Goal: Task Accomplishment & Management: Use online tool/utility

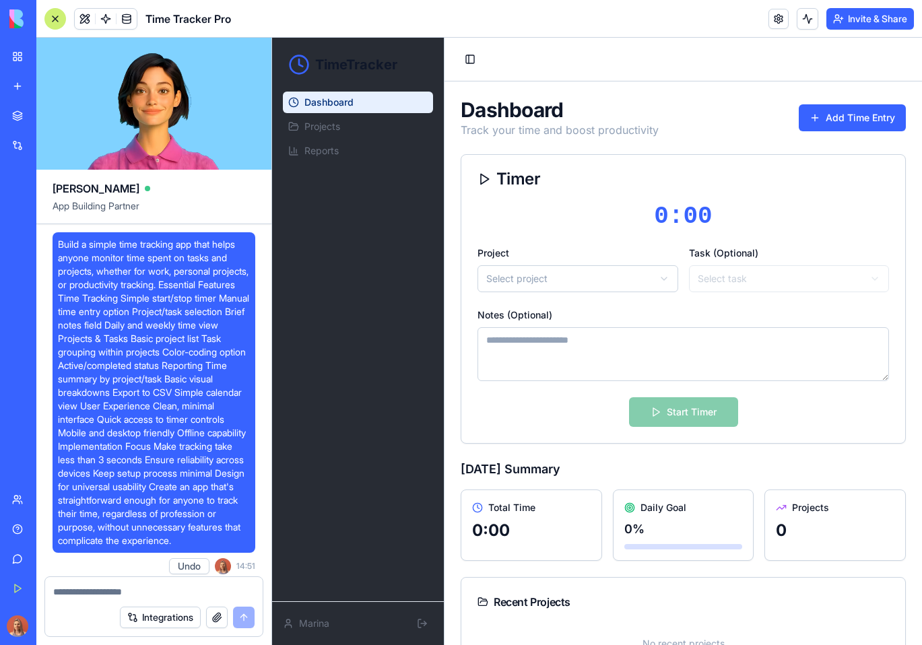
scroll to position [556, 0]
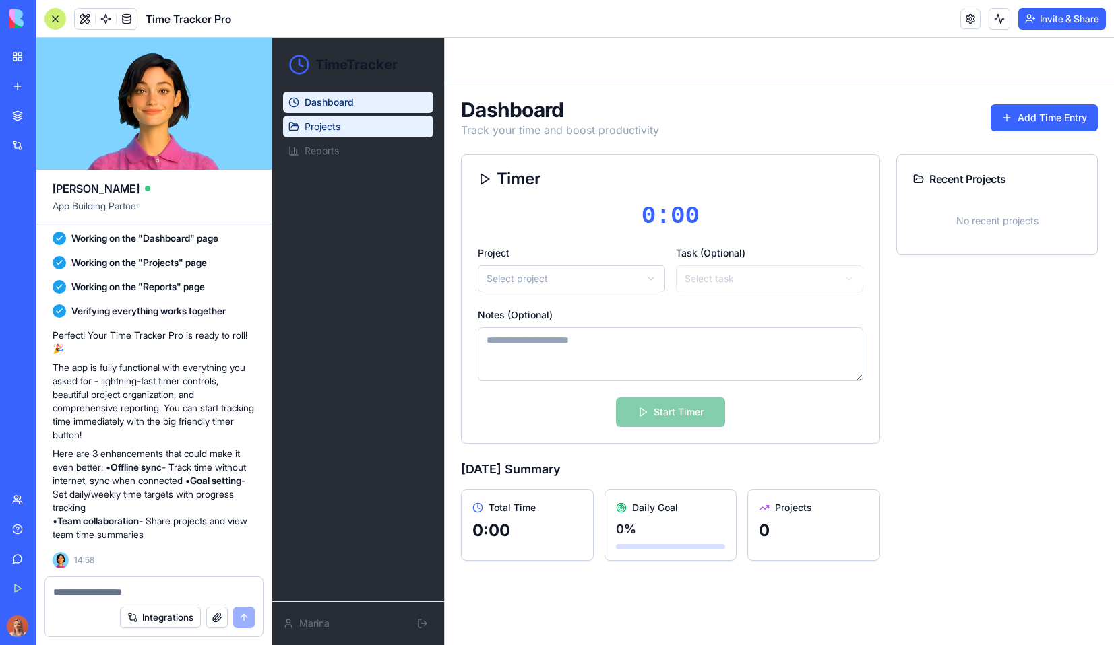
click at [346, 122] on link "Projects" at bounding box center [358, 127] width 150 height 22
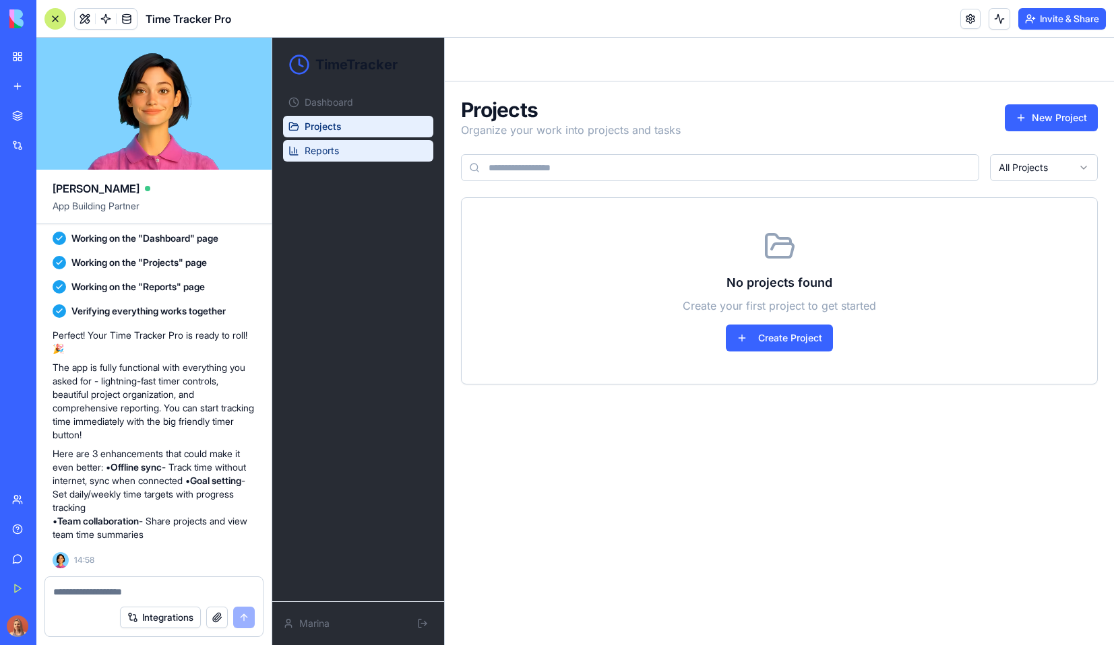
click at [358, 144] on link "Reports" at bounding box center [358, 151] width 150 height 22
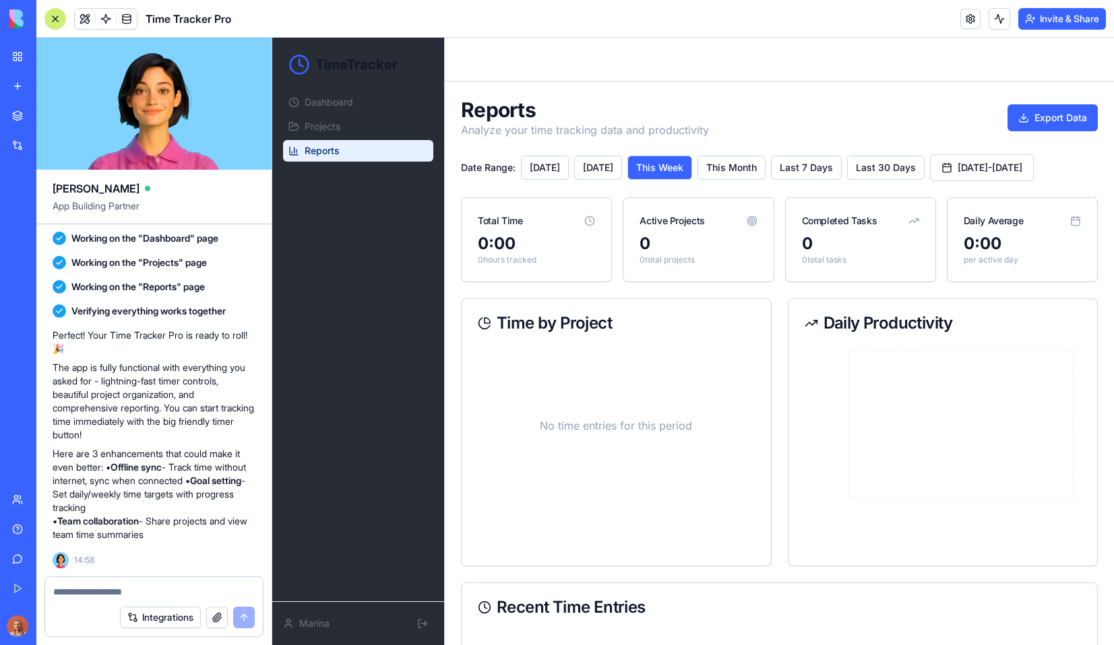
click at [155, 579] on div "Ella App Building Partner Build a simple time tracking app that helps anyone mo…" at bounding box center [154, 342] width 236 height 608
click at [156, 581] on div at bounding box center [154, 588] width 218 height 22
click at [190, 590] on textarea at bounding box center [153, 591] width 201 height 13
type textarea "*"
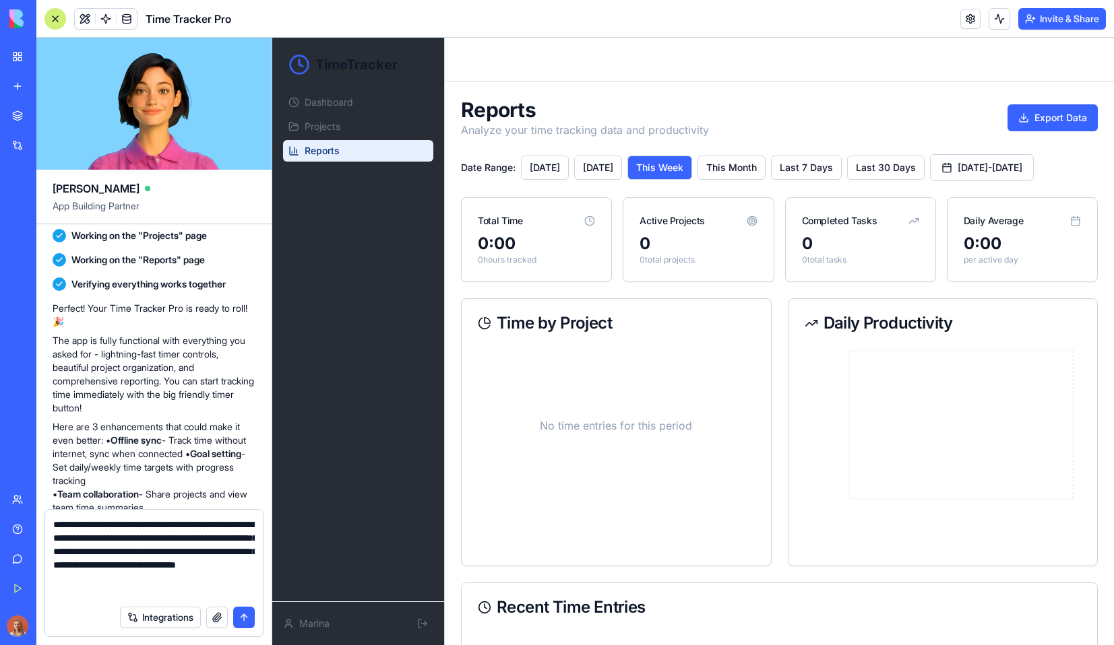
click at [127, 567] on textarea "**********" at bounding box center [153, 558] width 201 height 81
click at [139, 560] on textarea "**********" at bounding box center [153, 558] width 201 height 81
type textarea "**********"
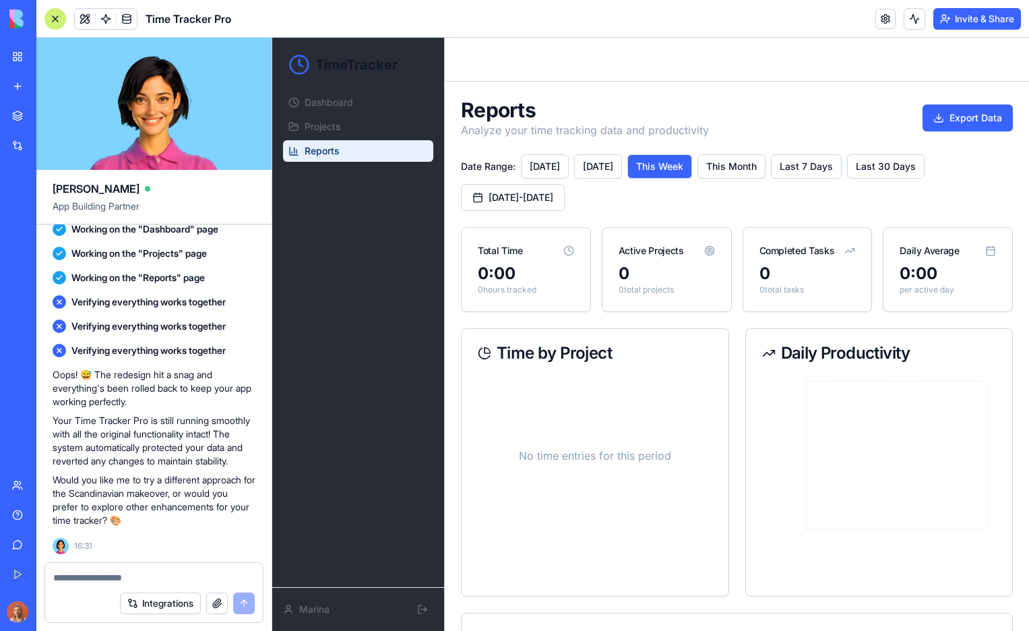
scroll to position [1185, 0]
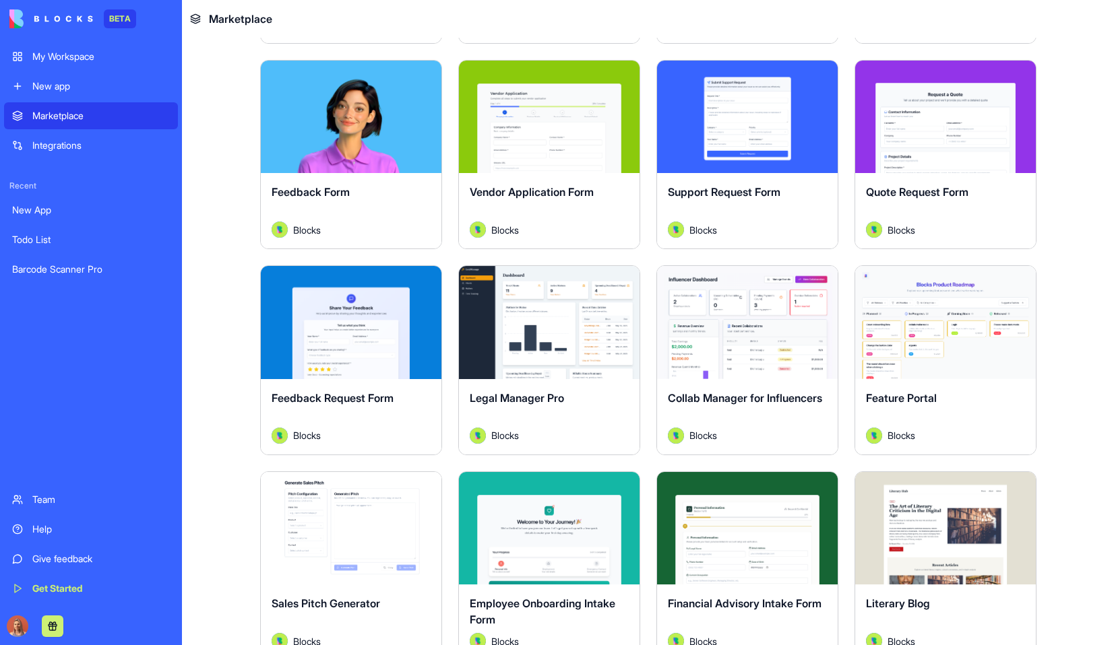
scroll to position [877, 0]
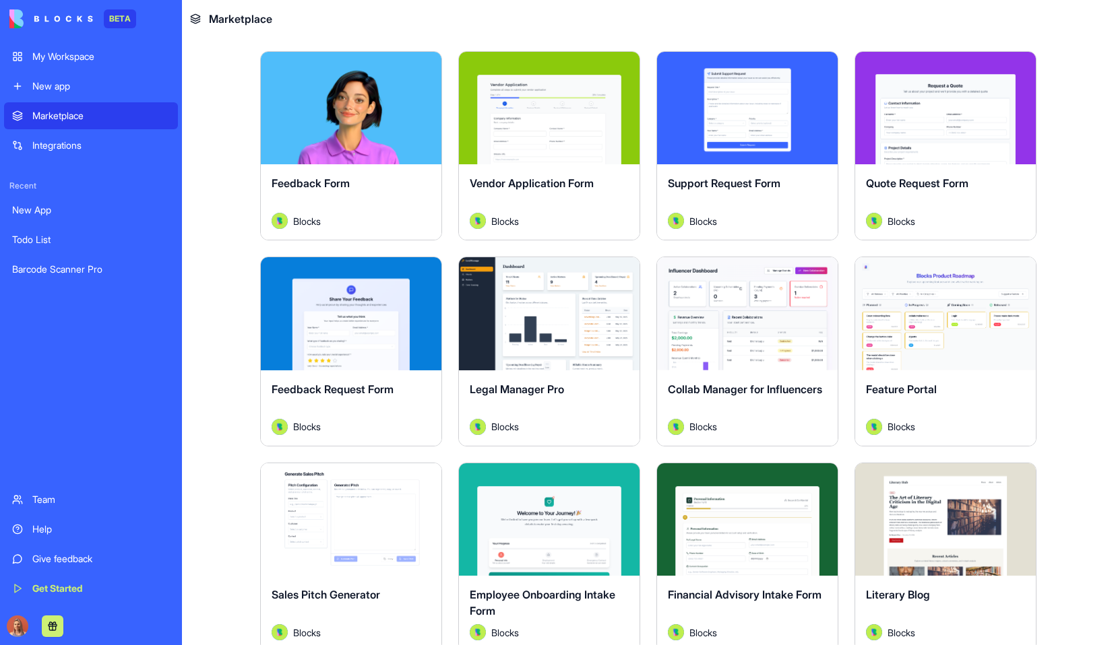
click at [584, 308] on button "Explore" at bounding box center [549, 313] width 101 height 27
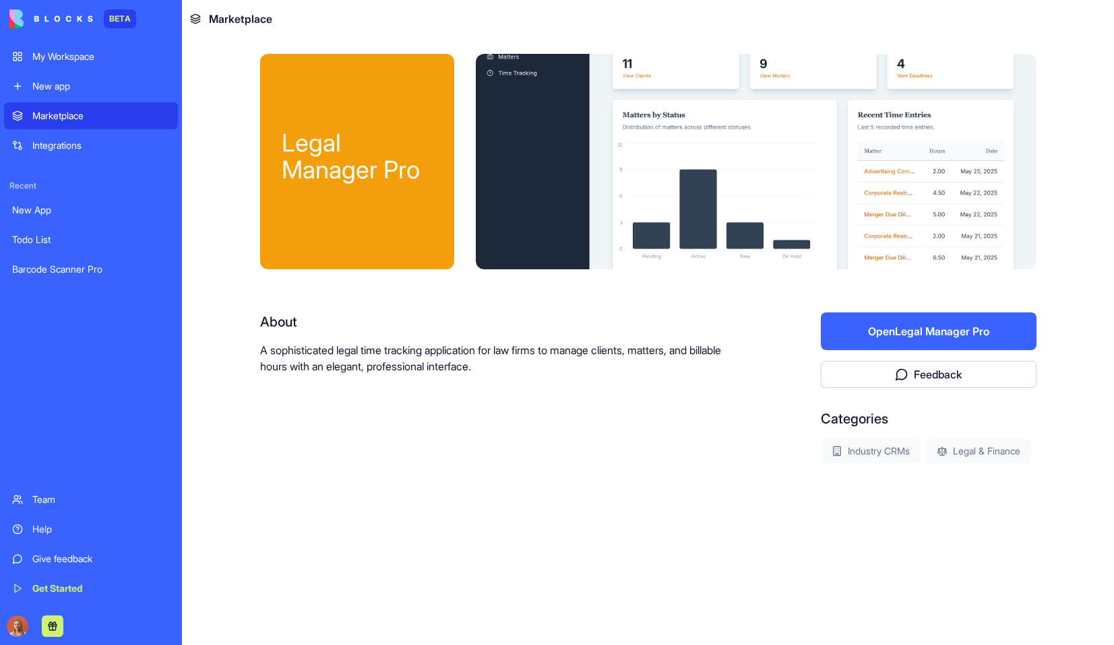
click at [965, 331] on button "Open Legal Manager Pro" at bounding box center [929, 332] width 216 height 38
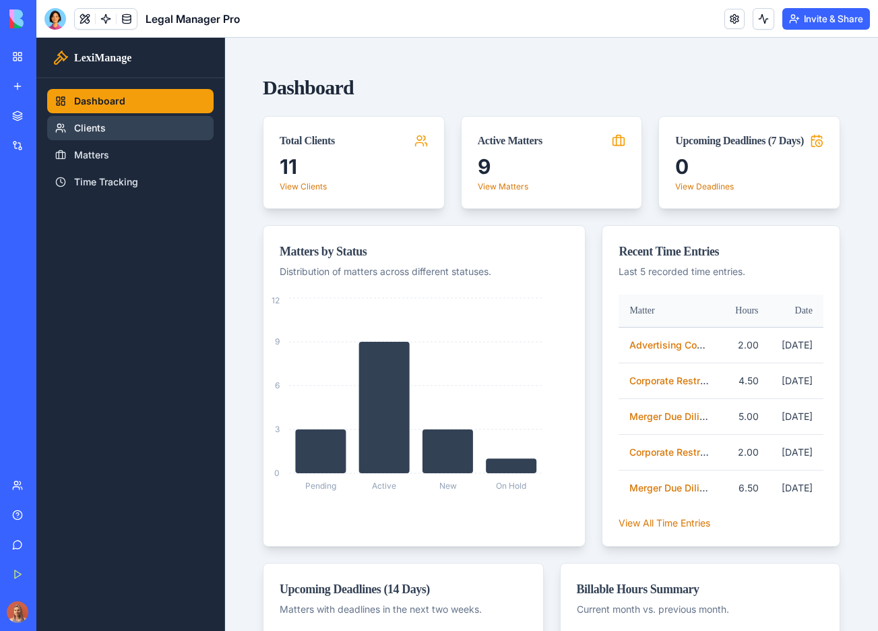
click at [144, 128] on link "Clients" at bounding box center [130, 128] width 166 height 24
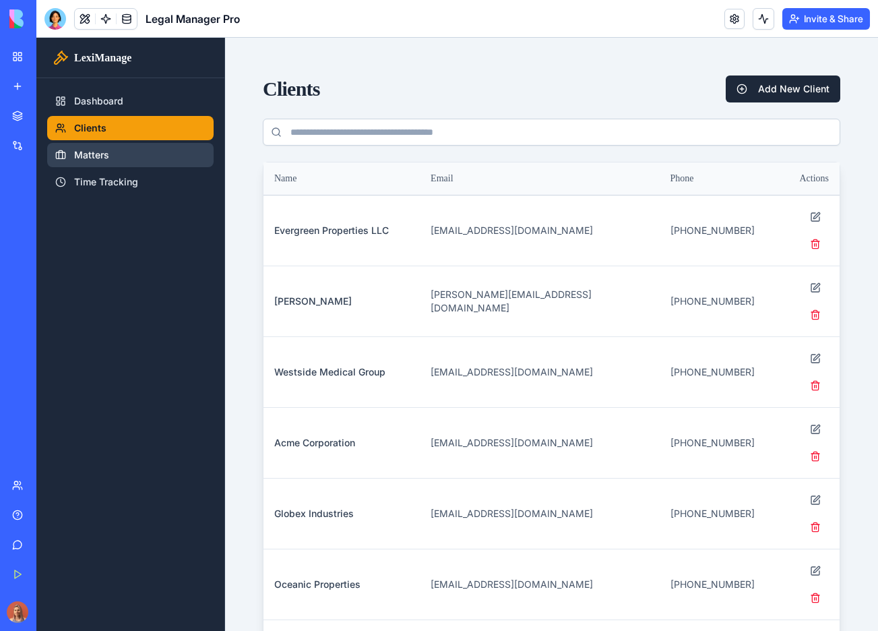
click at [133, 152] on link "Matters" at bounding box center [130, 155] width 166 height 24
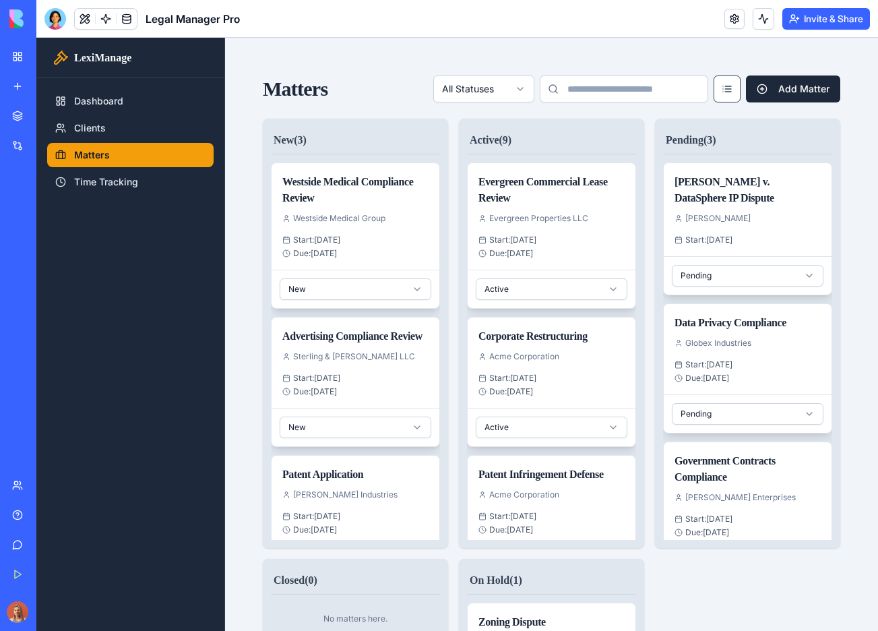
click at [174, 15] on span "Legal Manager Pro" at bounding box center [193, 19] width 94 height 16
click at [734, 18] on link at bounding box center [734, 19] width 20 height 20
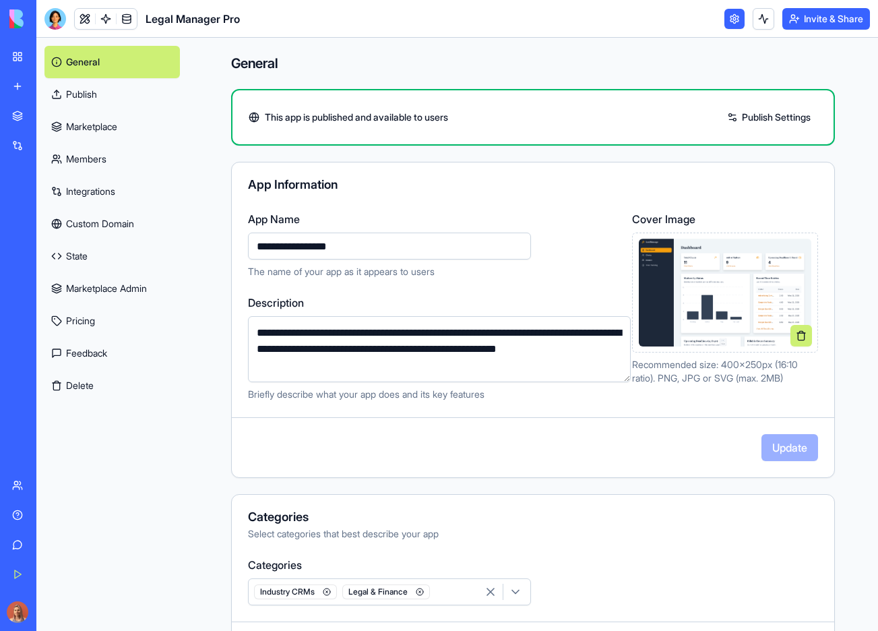
click at [709, 281] on img at bounding box center [725, 293] width 172 height 108
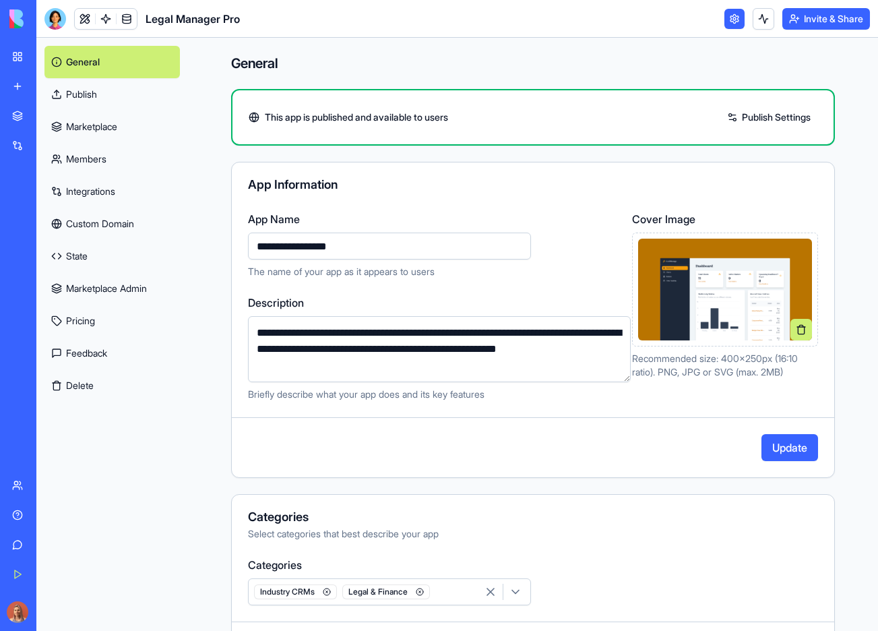
click at [796, 451] on button "Update" at bounding box center [789, 447] width 57 height 27
click at [123, 119] on link "Marketplace" at bounding box center [111, 126] width 135 height 32
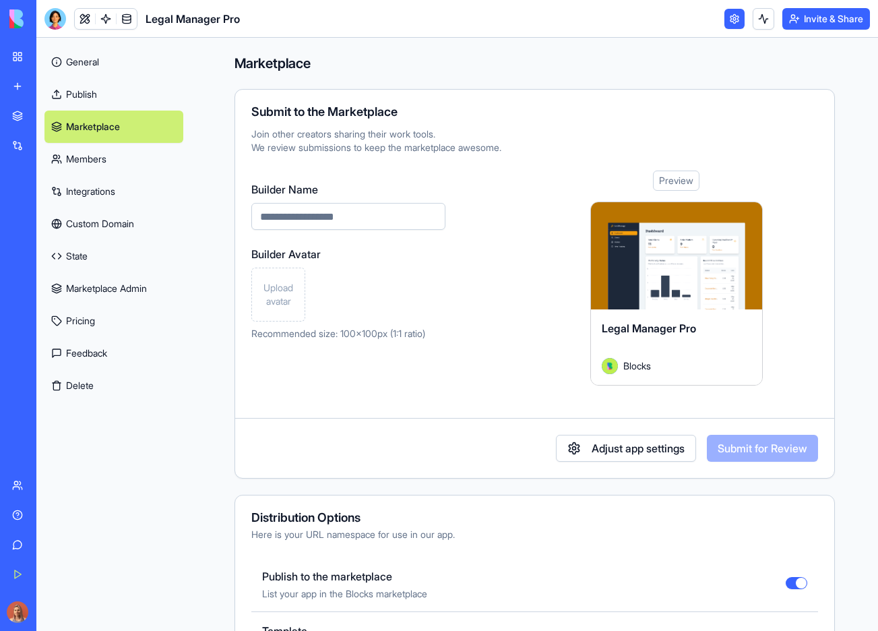
click at [290, 275] on div "Upload avatar" at bounding box center [278, 294] width 54 height 54
click at [287, 298] on span "Upload avatar" at bounding box center [278, 294] width 42 height 27
click at [284, 302] on button at bounding box center [289, 305] width 22 height 22
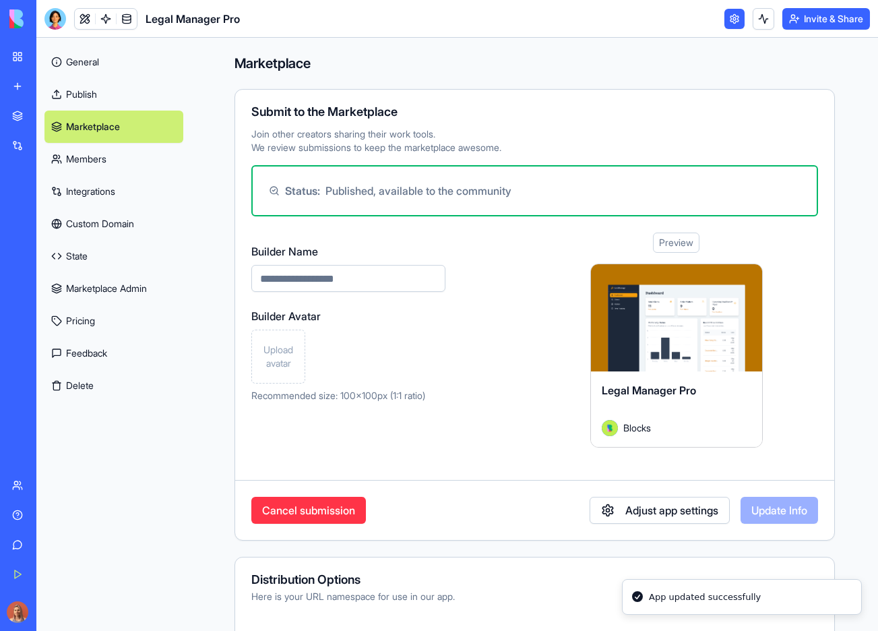
click at [279, 365] on span "Upload avatar" at bounding box center [278, 356] width 42 height 27
click at [369, 286] on input "Builder Name" at bounding box center [348, 278] width 194 height 27
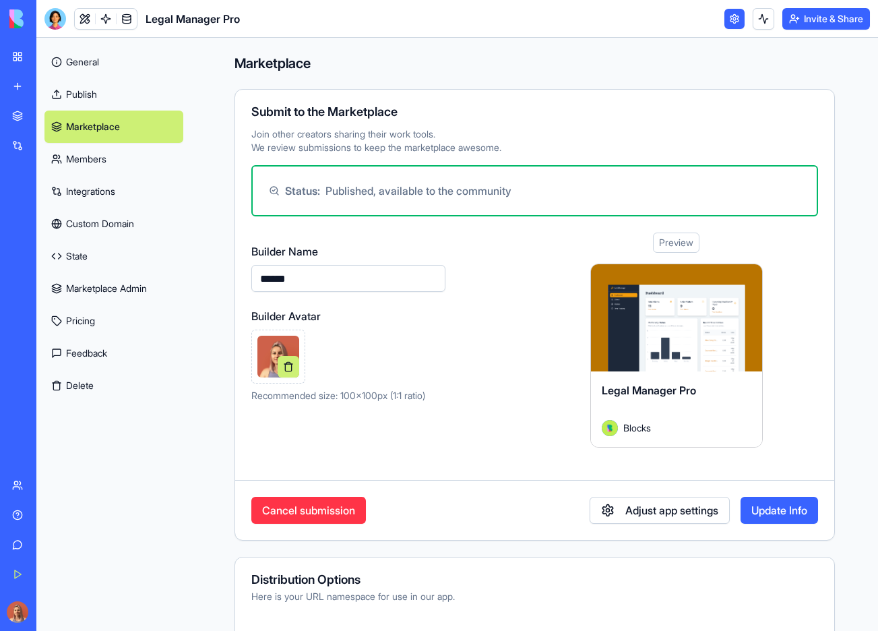
type input "******"
click at [742, 505] on button "Update Info" at bounding box center [778, 510] width 77 height 27
click at [123, 63] on link "General" at bounding box center [113, 62] width 139 height 32
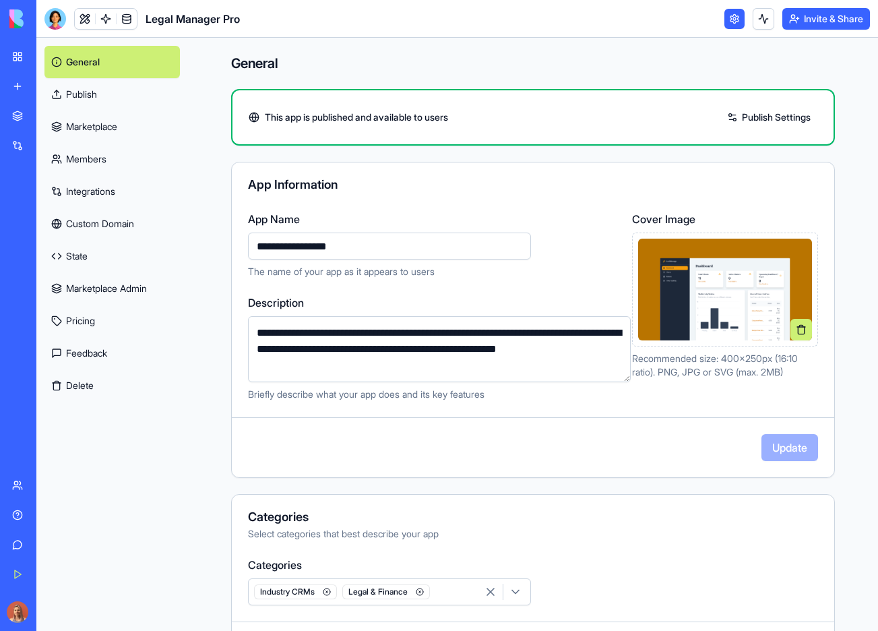
click at [18, 66] on link "My Workspace" at bounding box center [31, 56] width 54 height 27
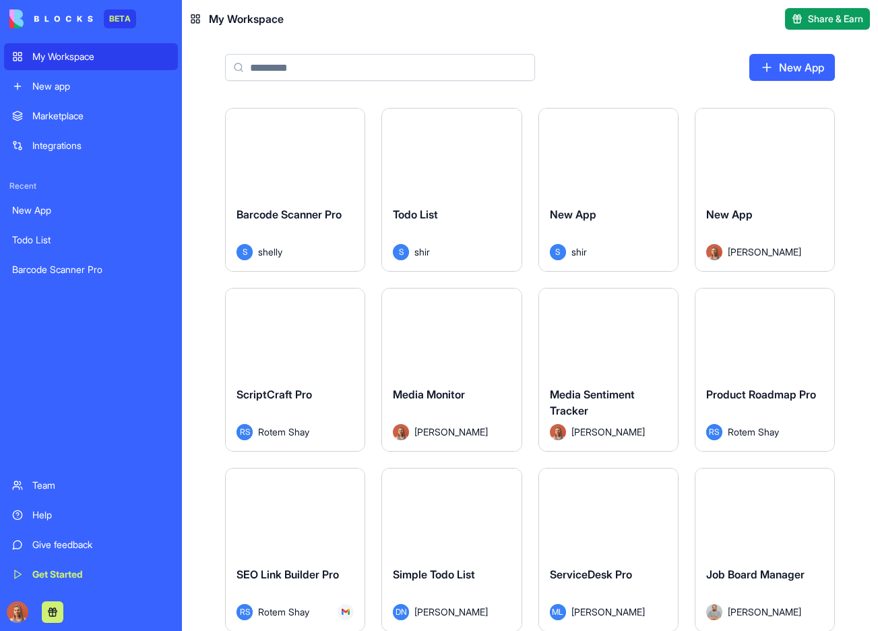
click at [94, 117] on div "Marketplace" at bounding box center [100, 115] width 137 height 13
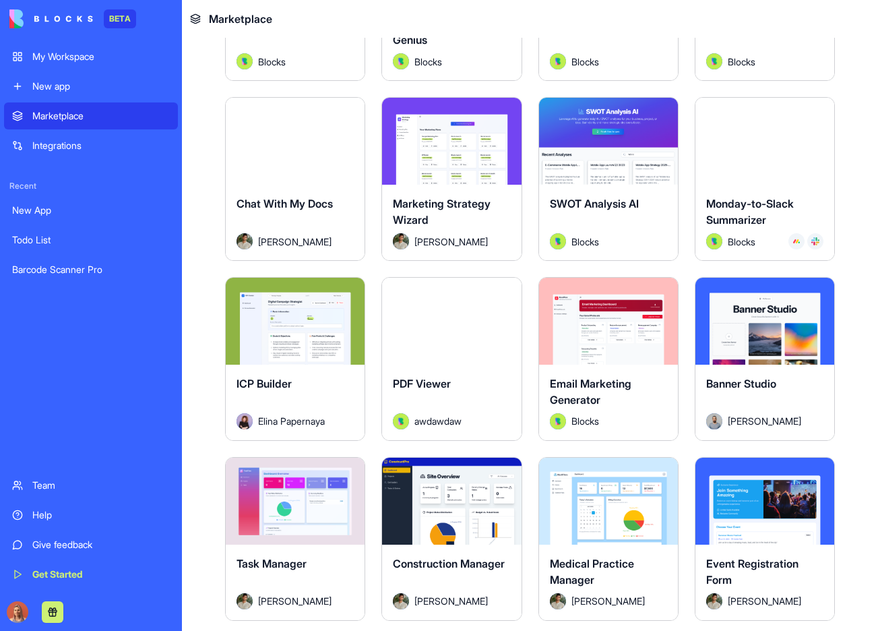
scroll to position [2186, 0]
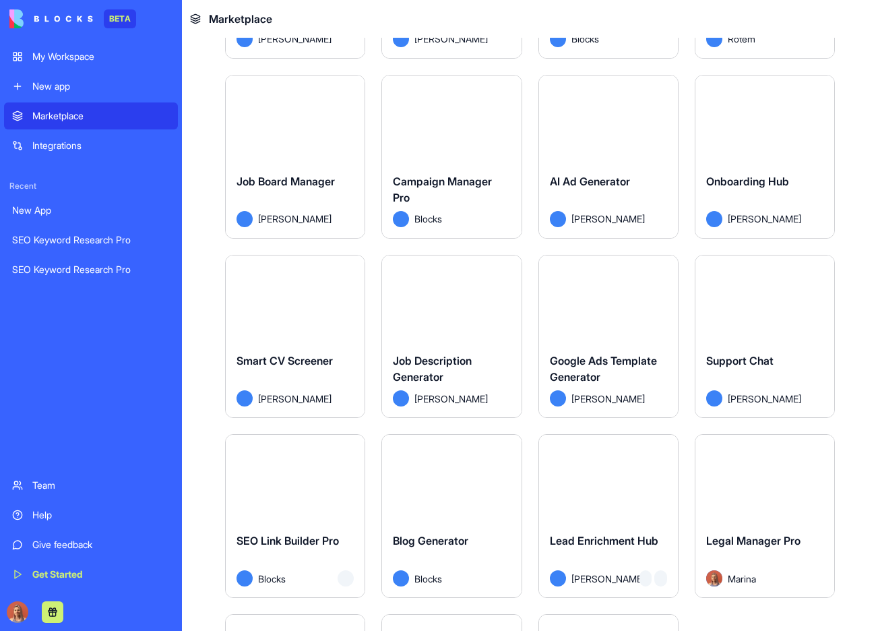
scroll to position [3165, 0]
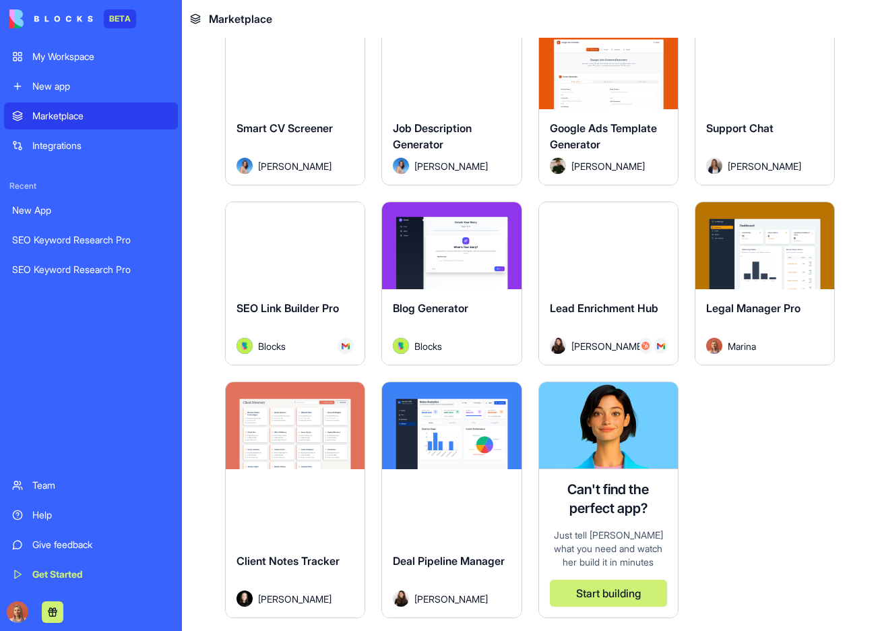
click at [764, 159] on span "Elin Giertz Andersen" at bounding box center [764, 166] width 73 height 14
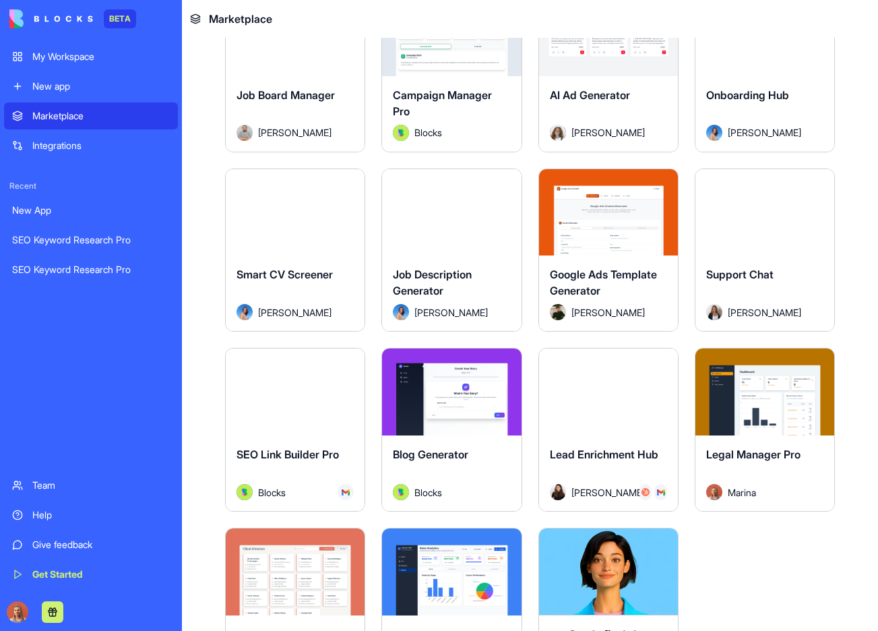
scroll to position [28, 0]
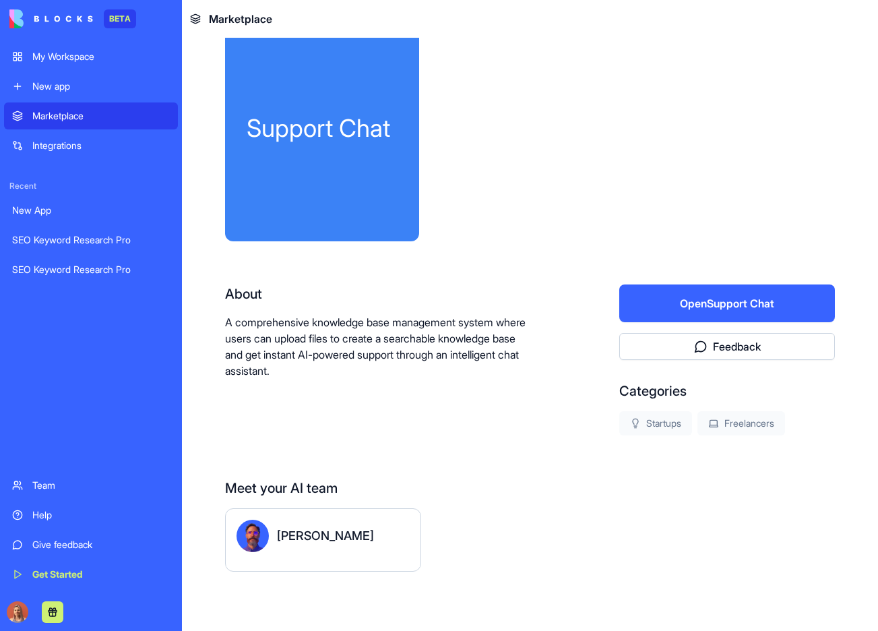
click at [724, 267] on div "Support Chat About A comprehensive knowledge base management system where users…" at bounding box center [530, 320] width 610 height 589
click at [724, 306] on button "Open Support Chat" at bounding box center [727, 303] width 216 height 38
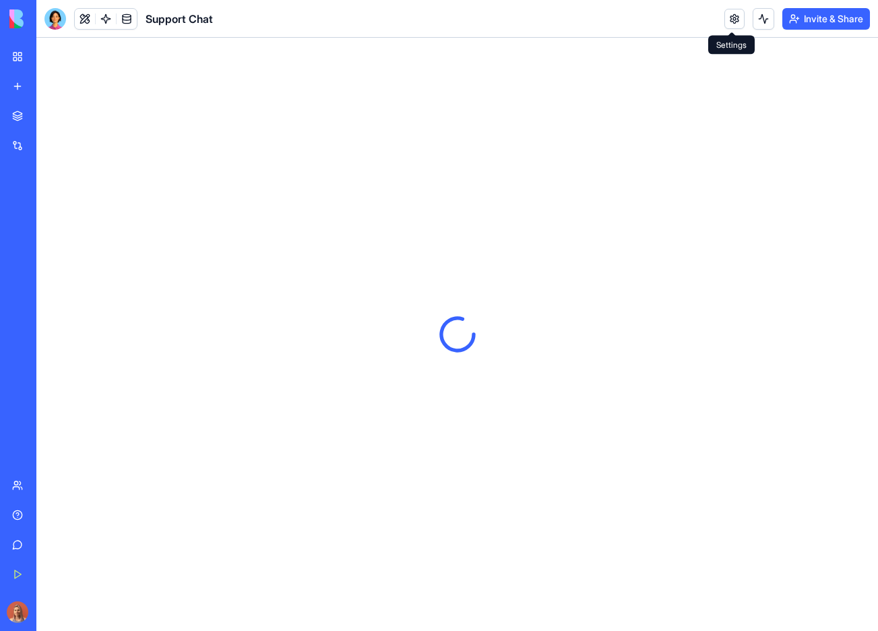
click at [732, 17] on link at bounding box center [734, 19] width 20 height 20
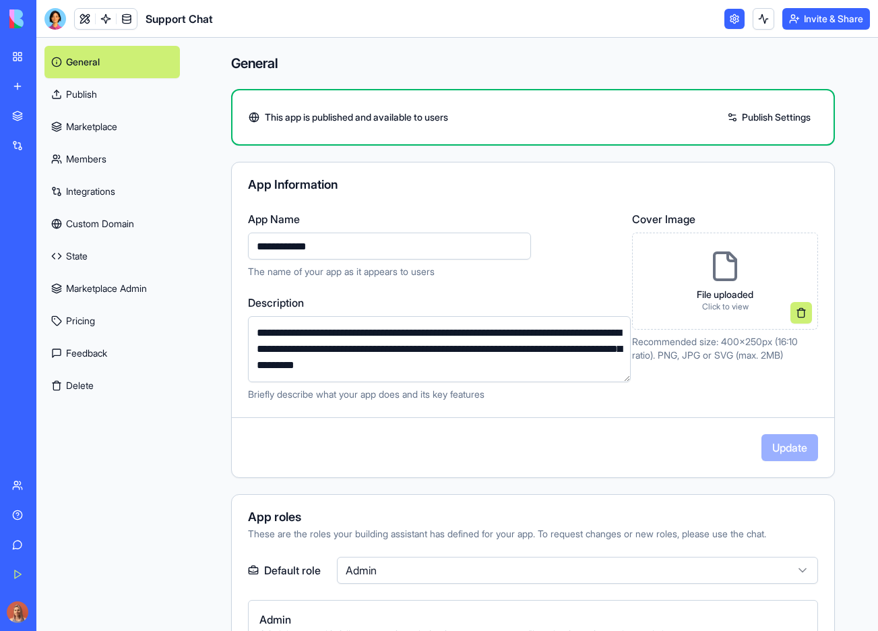
click at [119, 130] on link "Marketplace" at bounding box center [111, 126] width 135 height 32
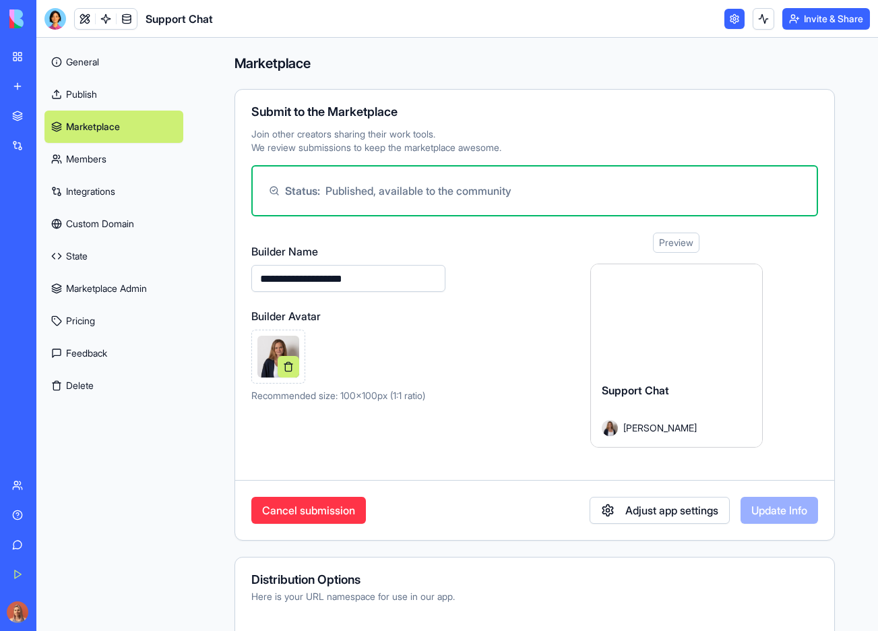
click at [284, 280] on input "**********" at bounding box center [348, 278] width 194 height 27
drag, startPoint x: 290, startPoint y: 278, endPoint x: 529, endPoint y: 308, distance: 240.4
click at [529, 308] on div "**********" at bounding box center [534, 339] width 567 height 215
click at [278, 343] on img at bounding box center [278, 357] width 42 height 42
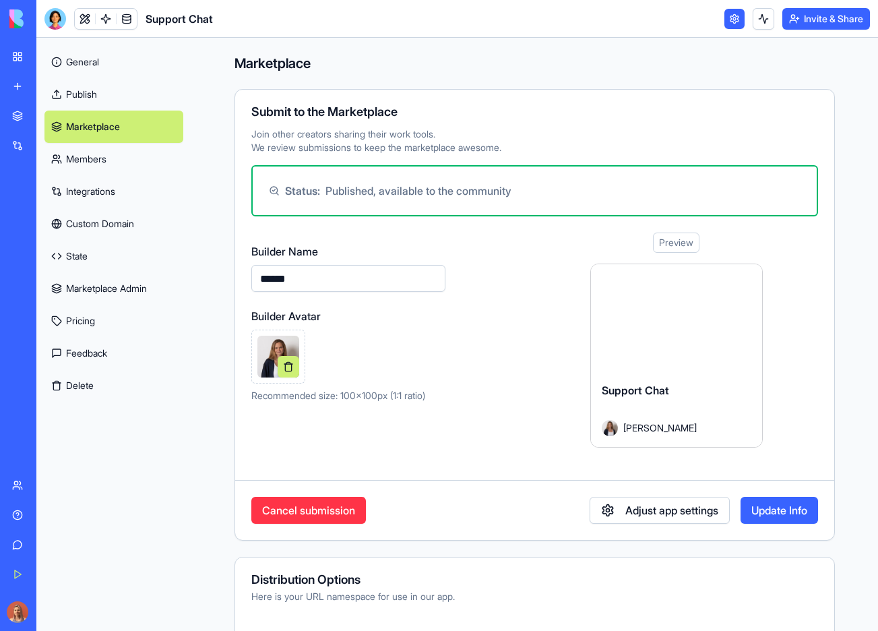
click at [337, 282] on input "******" at bounding box center [348, 278] width 194 height 27
type input "*******"
click at [782, 507] on button "Update Info" at bounding box center [778, 510] width 77 height 27
click at [50, 114] on div "Marketplace" at bounding box center [41, 115] width 18 height 13
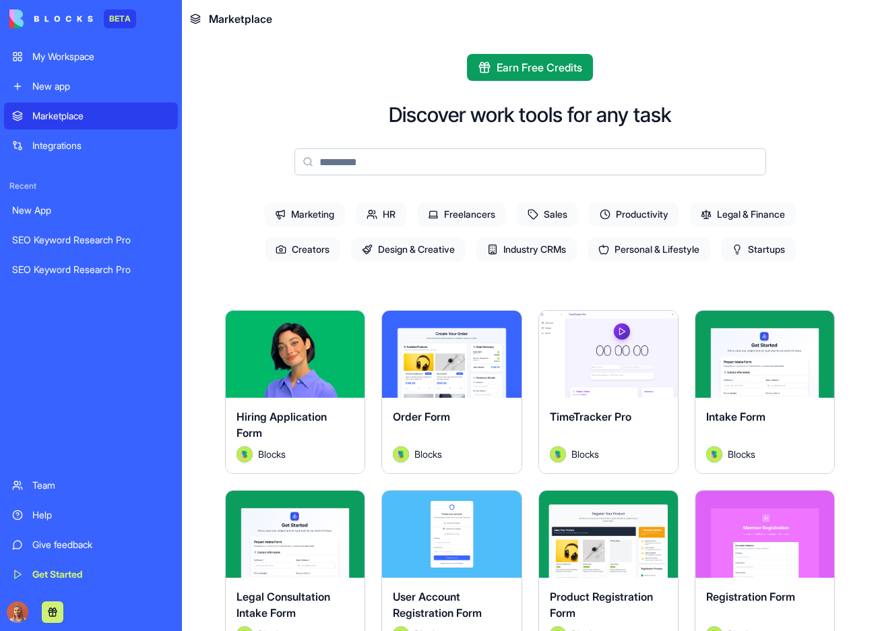
scroll to position [73, 0]
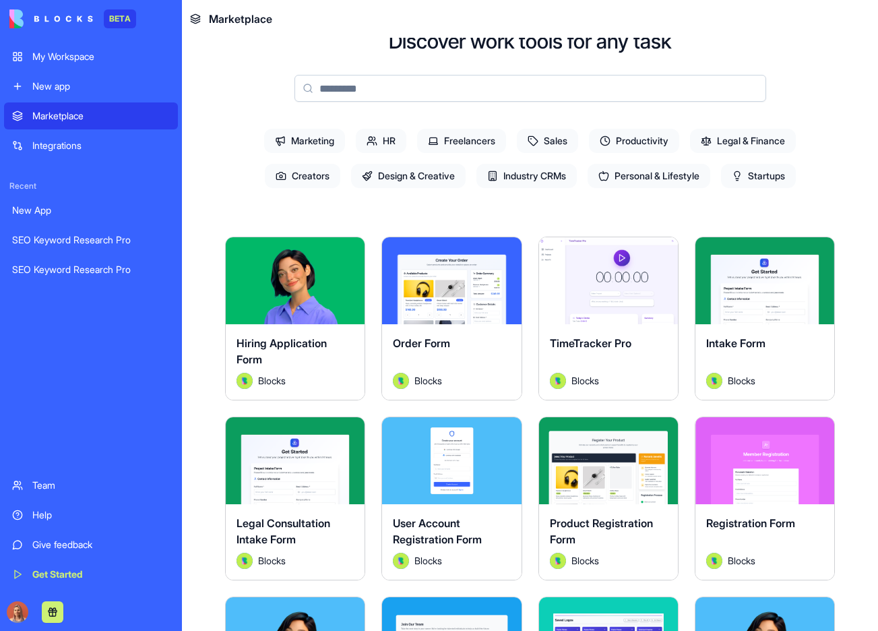
click at [453, 279] on button "Explore" at bounding box center [451, 280] width 101 height 27
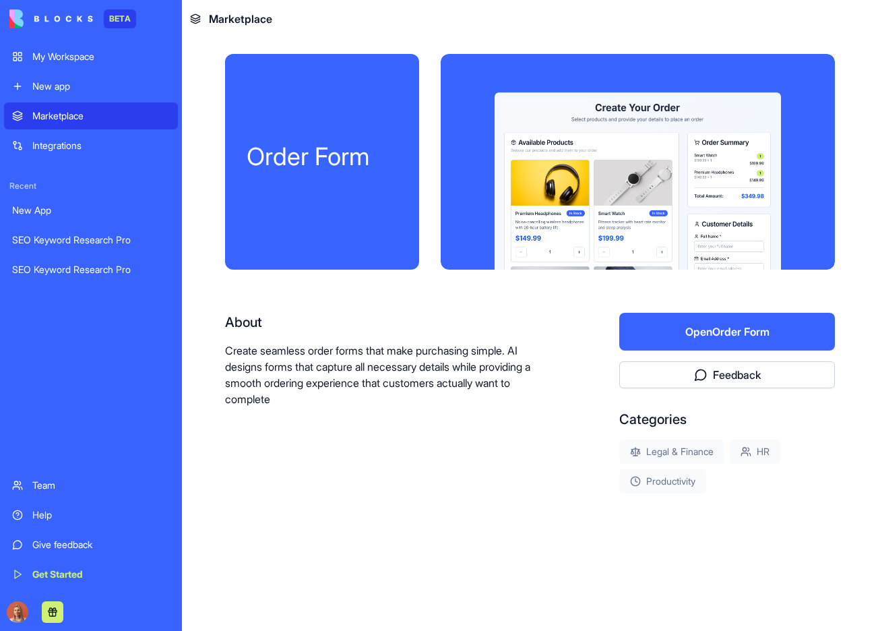
click at [788, 331] on button "Open Order Form" at bounding box center [727, 332] width 216 height 38
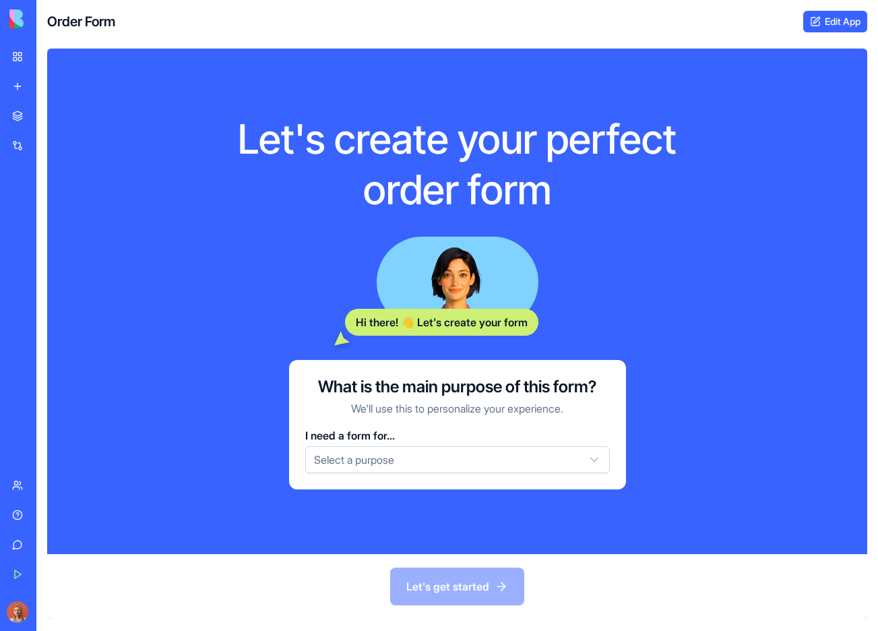
click at [836, 15] on link "Edit App" at bounding box center [835, 22] width 64 height 22
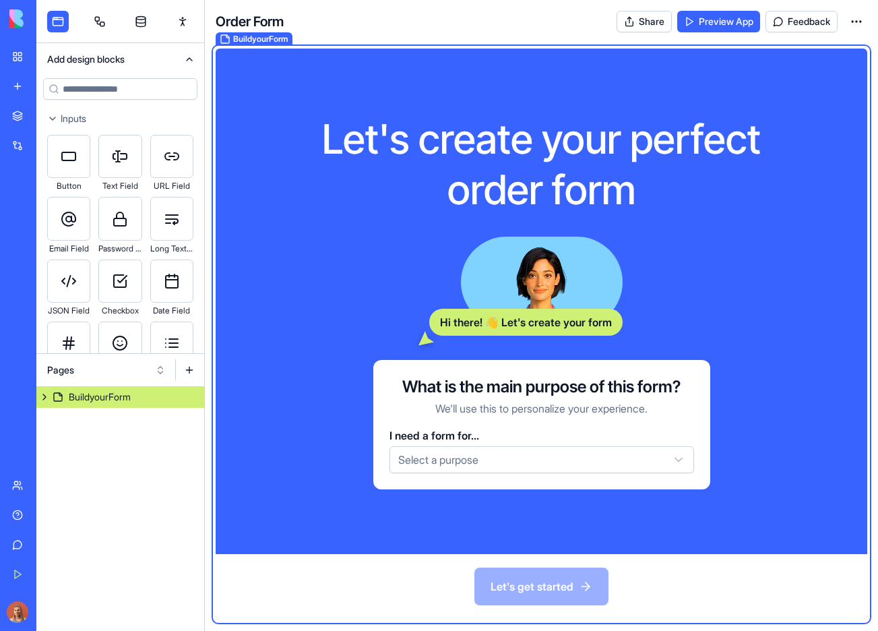
click at [858, 20] on html "BETA My Workspace New app Marketplace Integrations Recent New App SEO Keyword R…" at bounding box center [439, 315] width 878 height 631
click at [449, 32] on html "BETA My Workspace New app Marketplace Integrations Recent New App SEO Keyword R…" at bounding box center [439, 315] width 878 height 631
click at [50, 108] on link "Marketplace" at bounding box center [31, 115] width 54 height 27
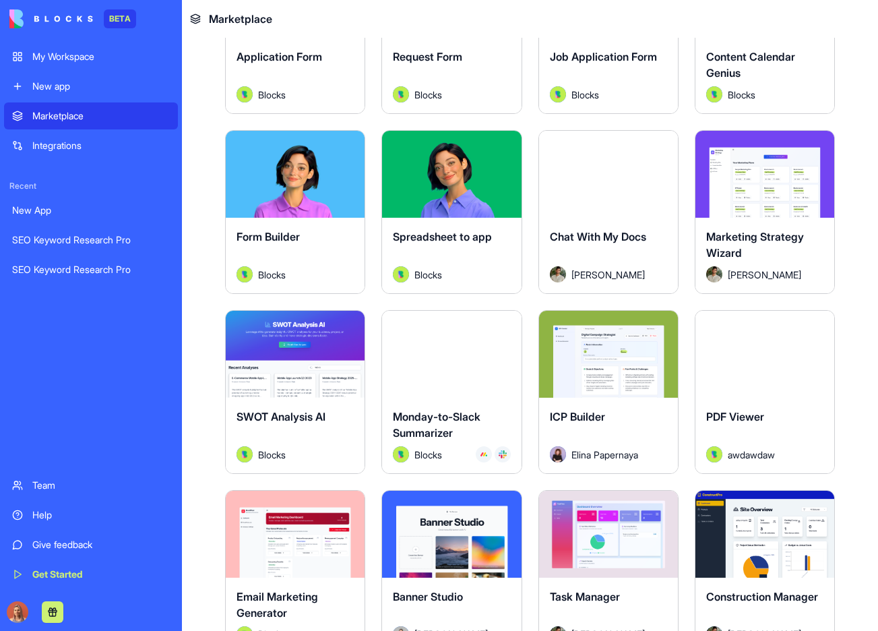
scroll to position [1783, 0]
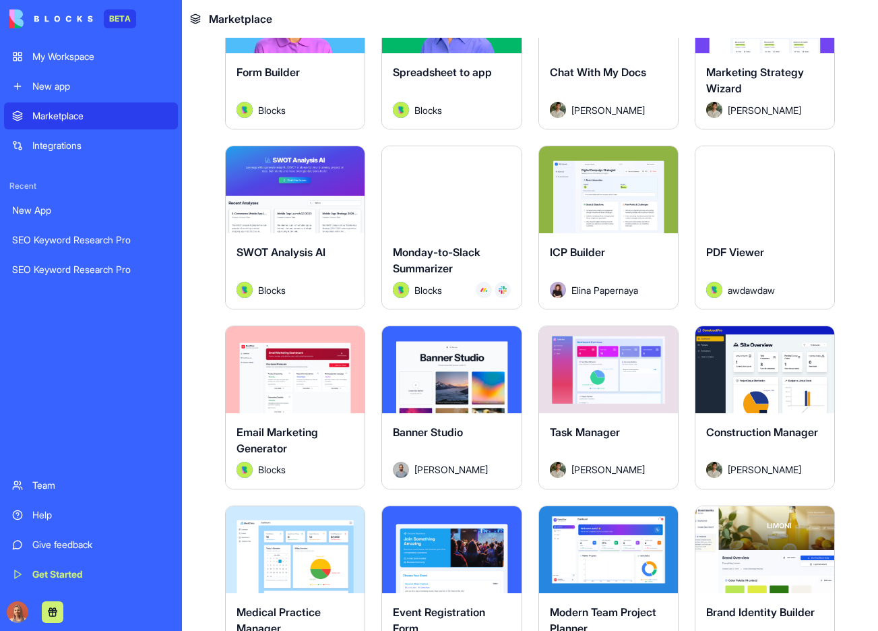
click at [303, 178] on button "Explore" at bounding box center [295, 190] width 101 height 27
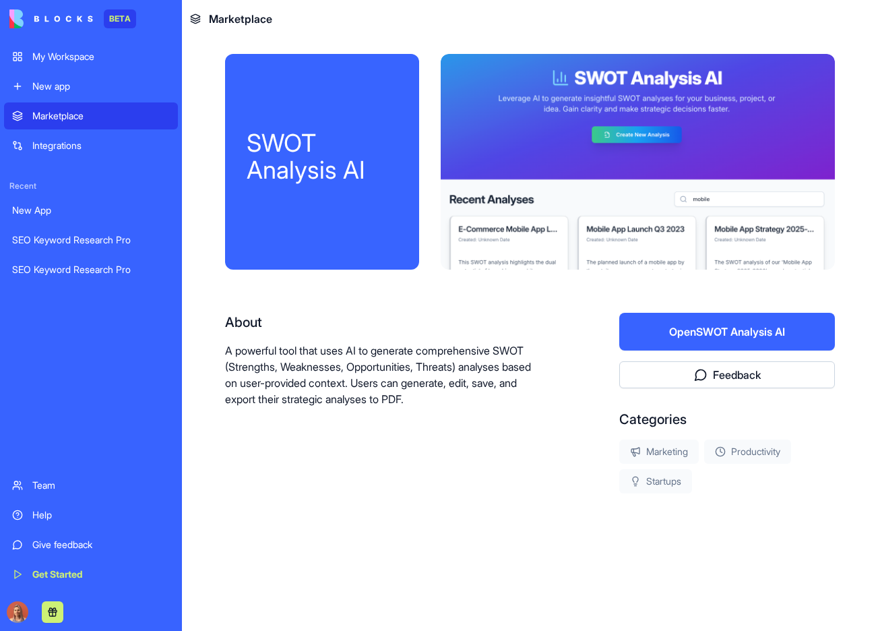
click at [775, 323] on button "Open SWOT Analysis AI" at bounding box center [727, 332] width 216 height 38
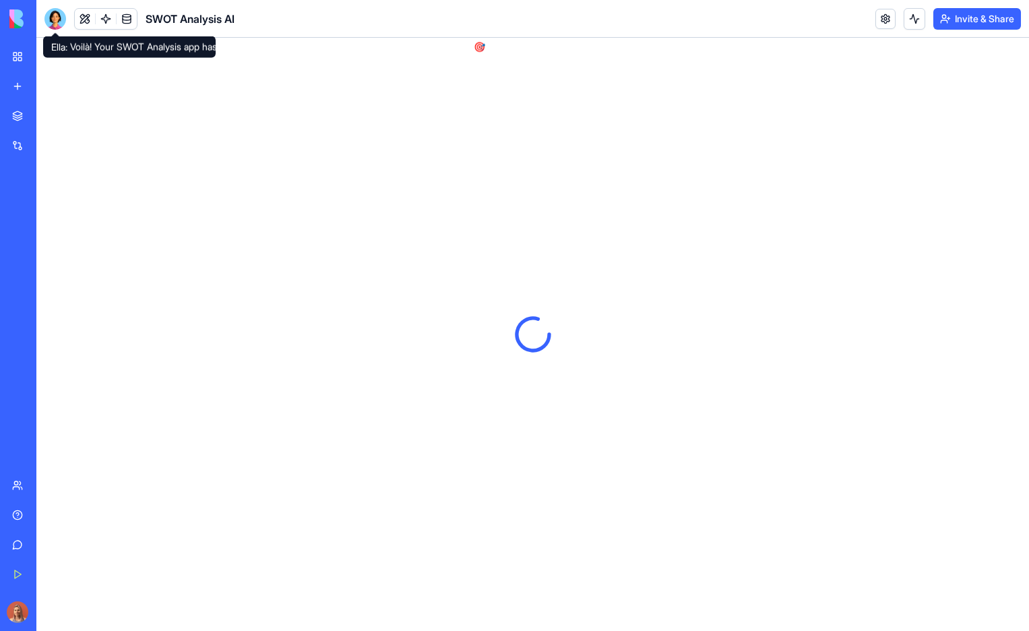
click at [65, 13] on div at bounding box center [55, 19] width 22 height 22
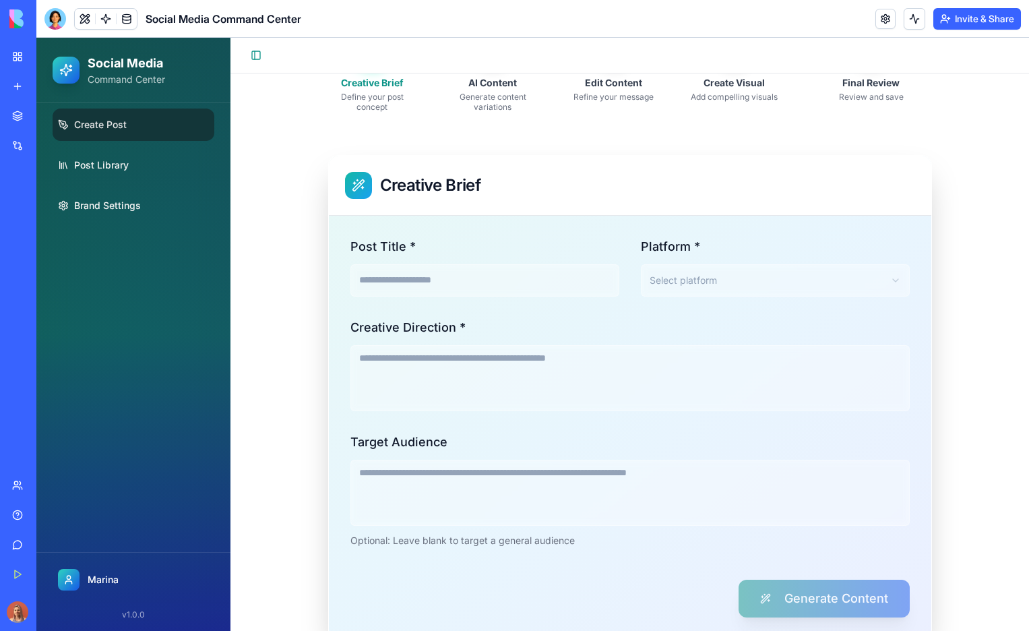
scroll to position [186, 0]
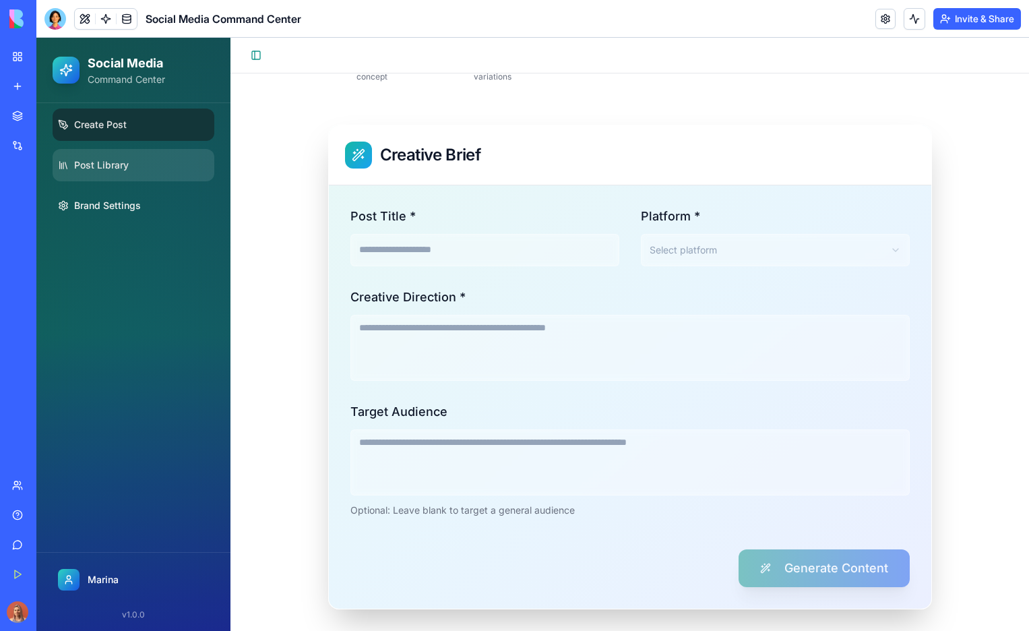
click at [150, 170] on link "Post Library" at bounding box center [134, 165] width 162 height 32
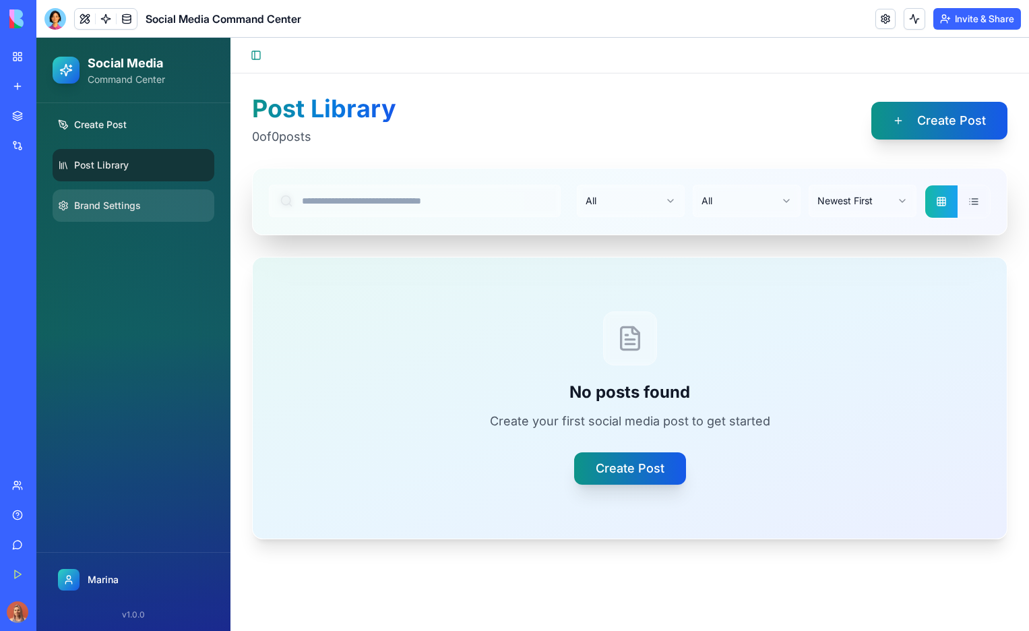
click at [150, 212] on link "Brand Settings" at bounding box center [134, 205] width 162 height 32
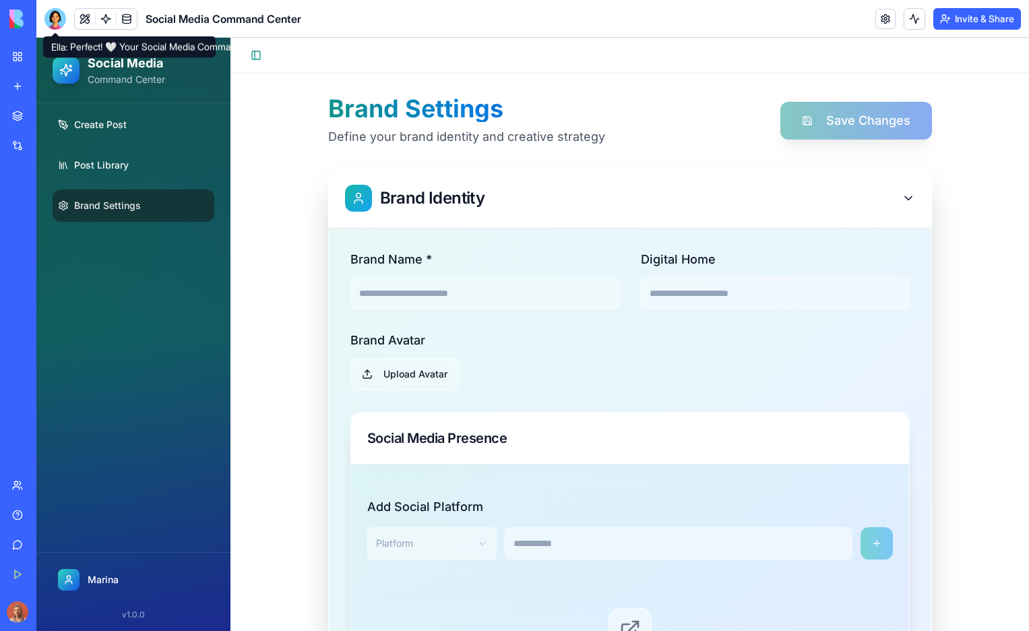
click at [53, 18] on div at bounding box center [55, 19] width 22 height 22
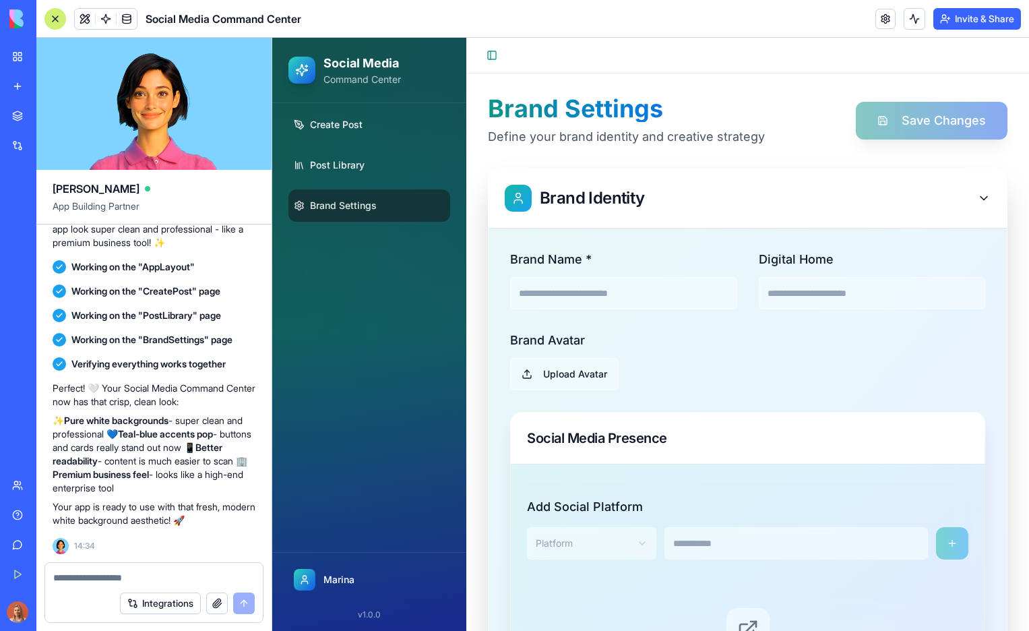
click at [178, 575] on textarea at bounding box center [153, 577] width 201 height 13
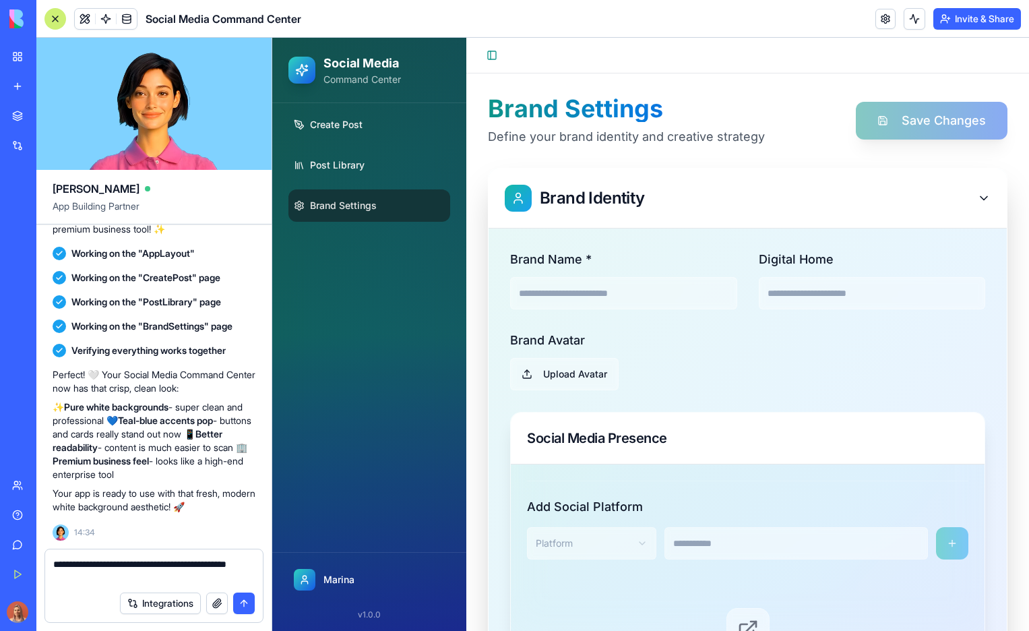
click at [67, 581] on textarea "**********" at bounding box center [153, 570] width 201 height 27
click at [120, 581] on textarea "**********" at bounding box center [153, 570] width 201 height 27
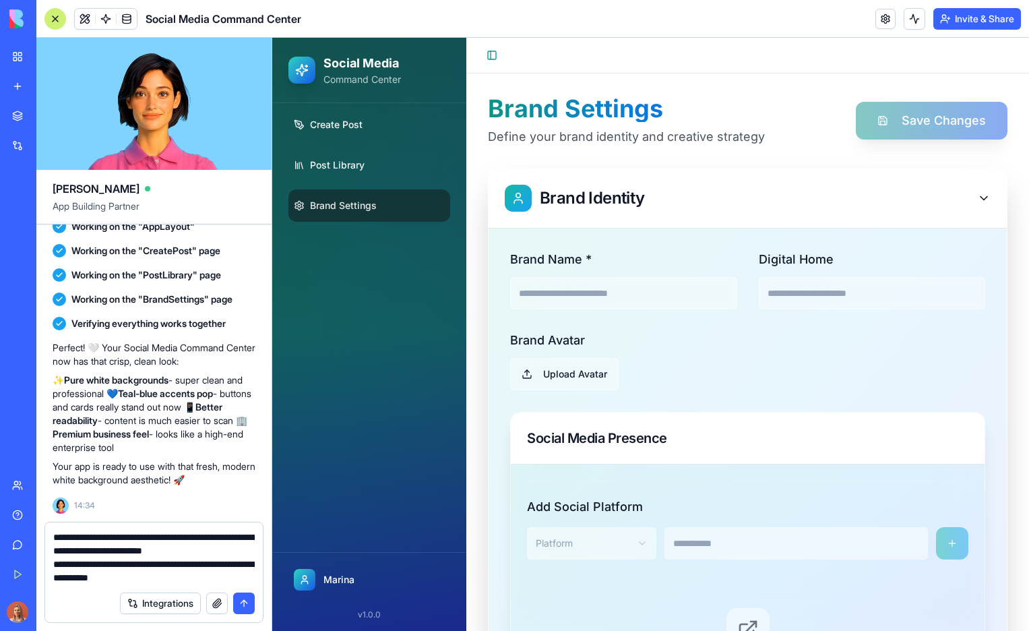
type textarea "**********"
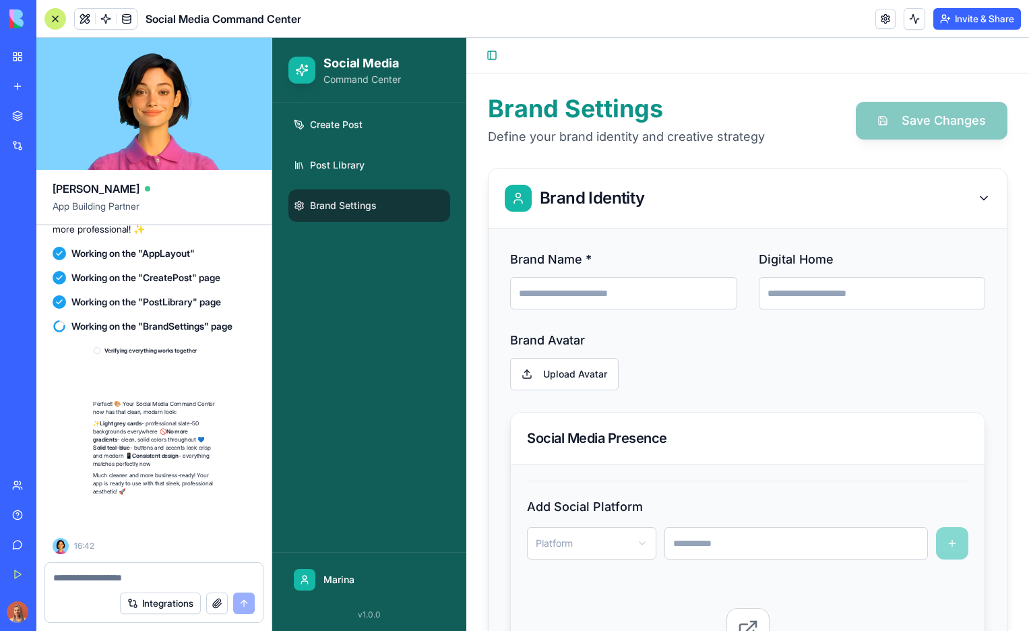
scroll to position [6131, 0]
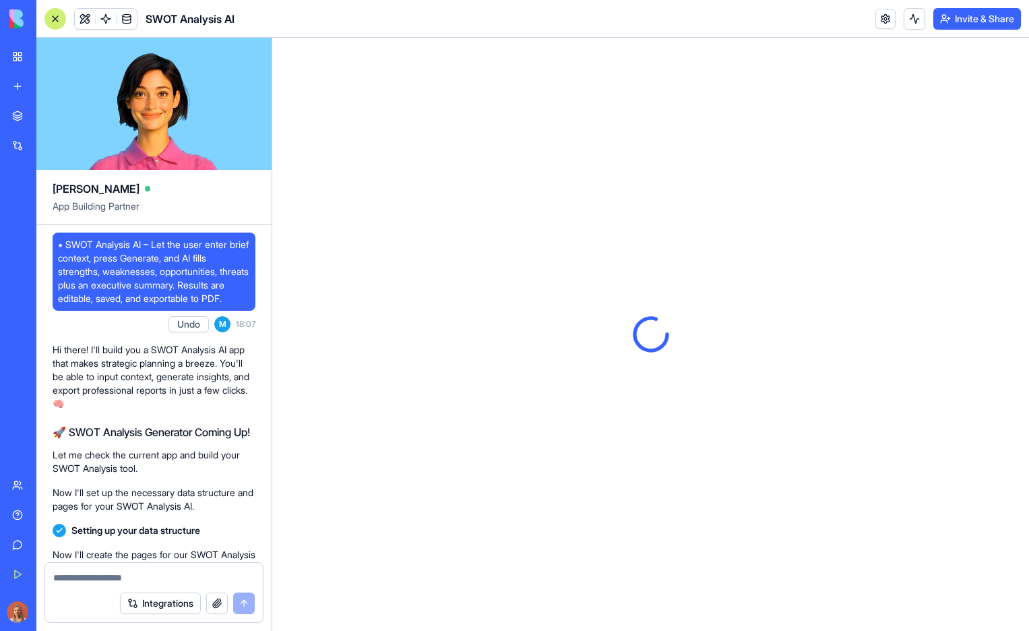
click at [131, 271] on span "• SWOT Analysis AI – Let the user enter brief context, press Generate, and AI f…" at bounding box center [154, 271] width 192 height 67
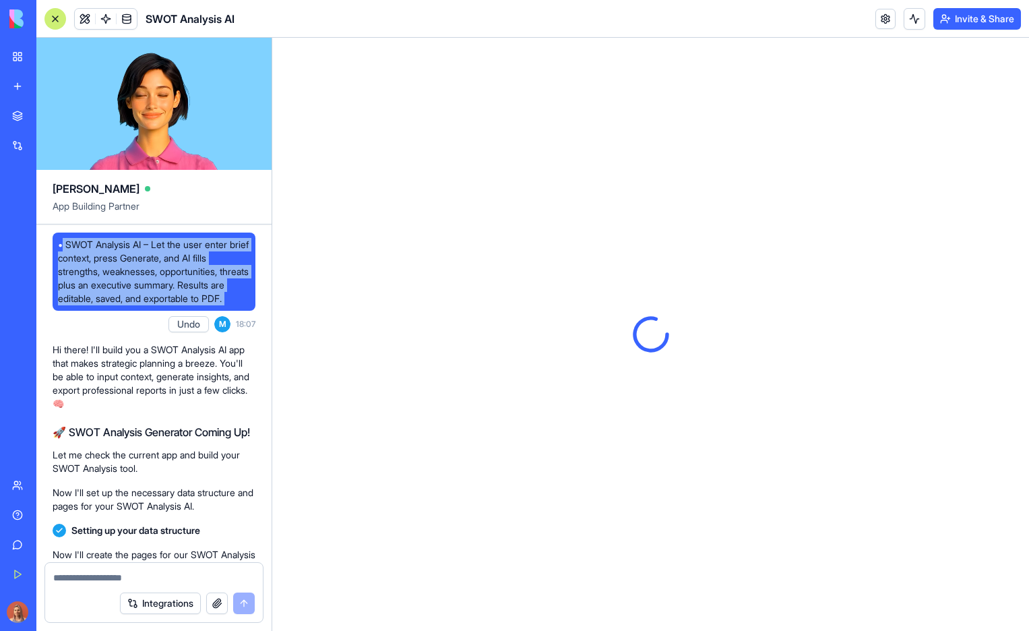
click at [131, 271] on span "• SWOT Analysis AI – Let the user enter brief context, press Generate, and AI f…" at bounding box center [154, 271] width 192 height 67
copy span "• SWOT Analysis AI – Let the user enter brief context, press Generate, and AI f…"
click at [50, 86] on div "New app" at bounding box center [41, 86] width 18 height 13
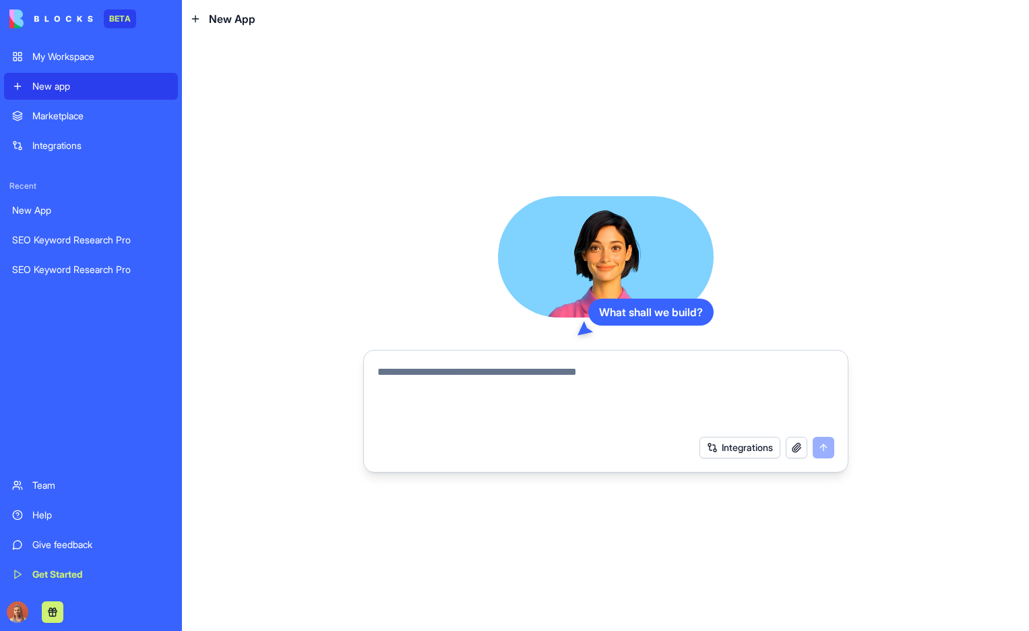
click at [543, 384] on textarea at bounding box center [605, 396] width 457 height 65
